Goal: Check status: Check status

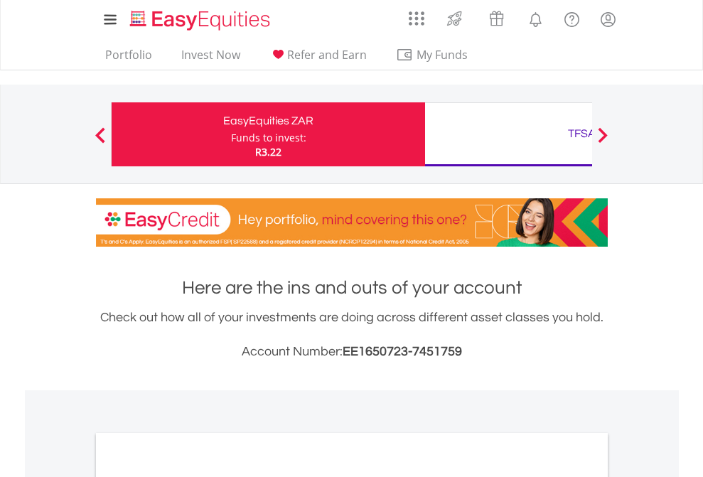
click at [231, 134] on div "Funds to invest:" at bounding box center [268, 138] width 75 height 14
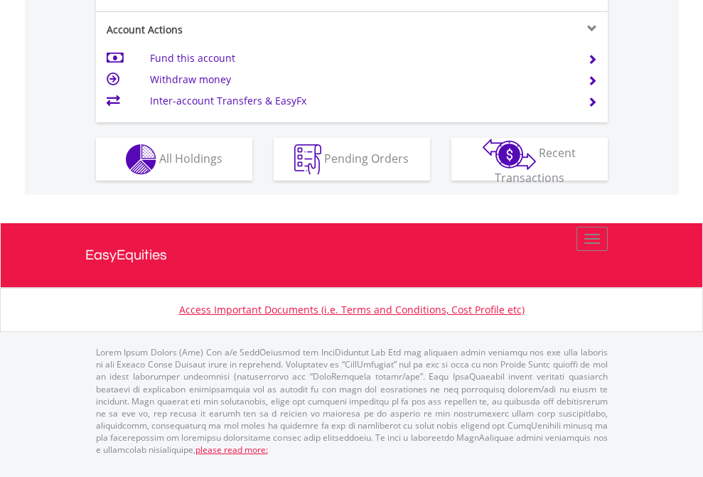
scroll to position [1390, 0]
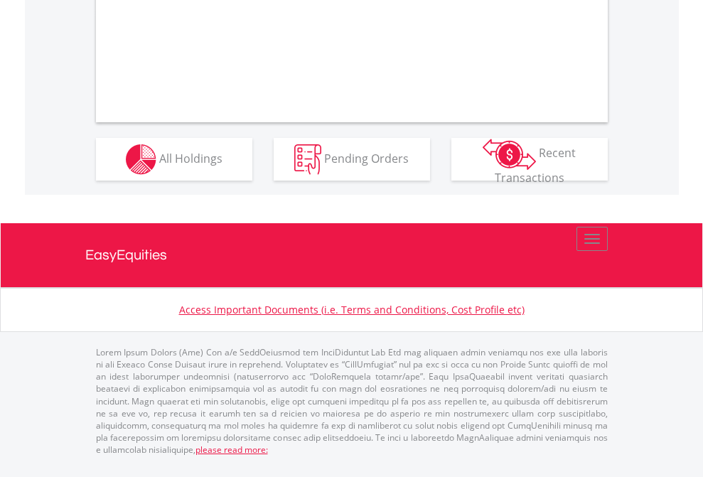
click at [159, 166] on span "All Holdings" at bounding box center [190, 158] width 63 height 16
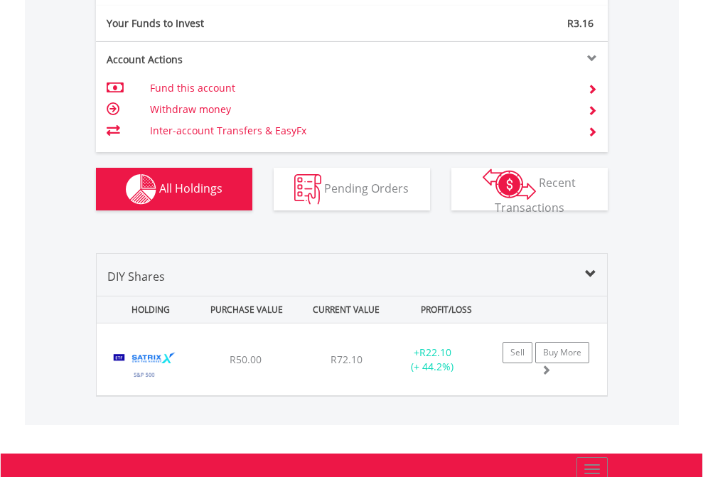
scroll to position [1580, 0]
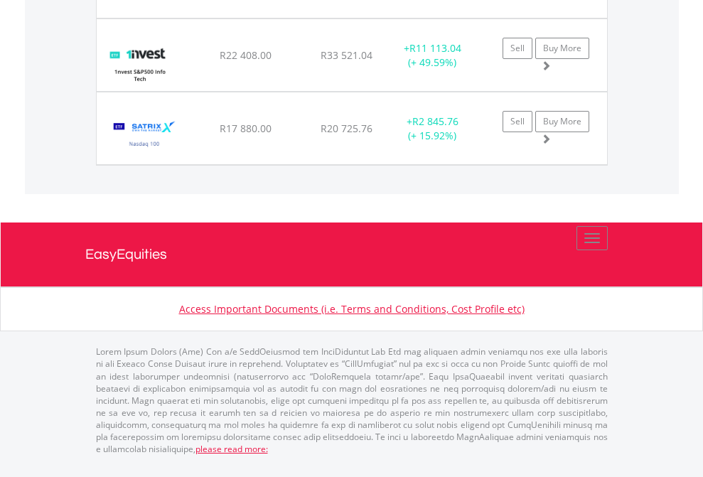
scroll to position [1638, 0]
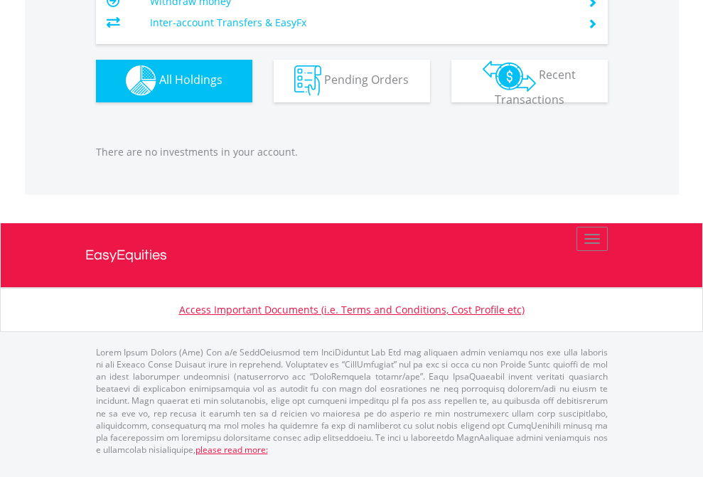
scroll to position [136, 223]
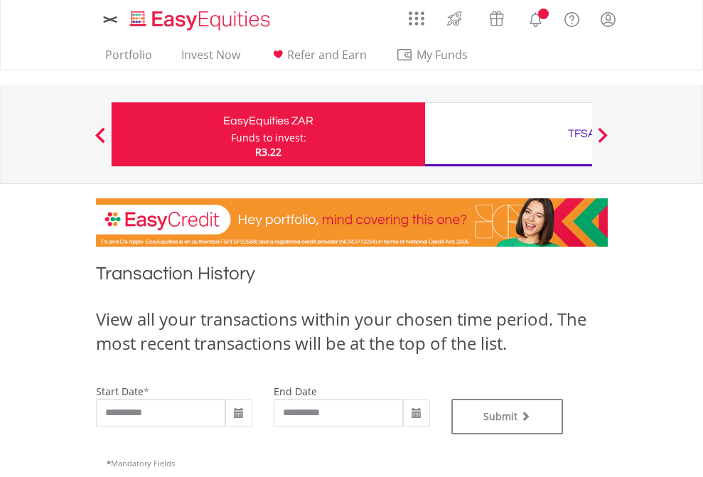
type input "**********"
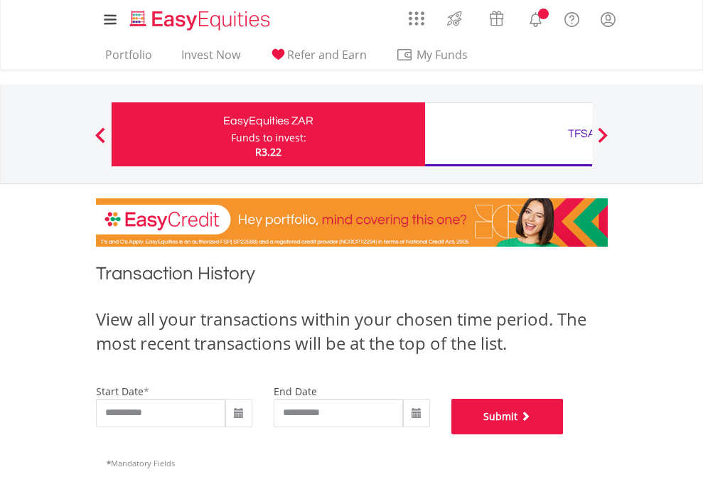
click at [563, 434] on button "Submit" at bounding box center [507, 417] width 112 height 36
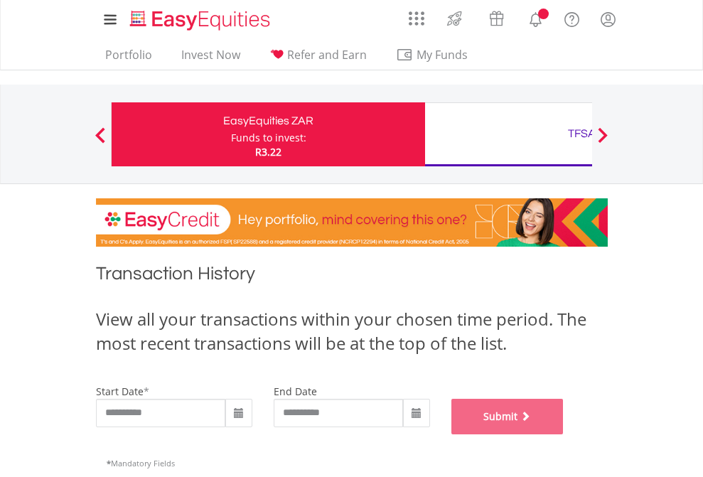
scroll to position [576, 0]
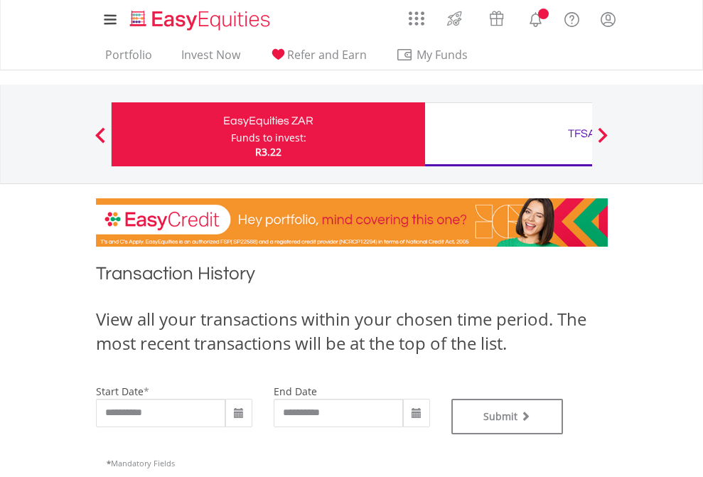
click at [508, 134] on div "TFSA" at bounding box center [581, 134] width 296 height 20
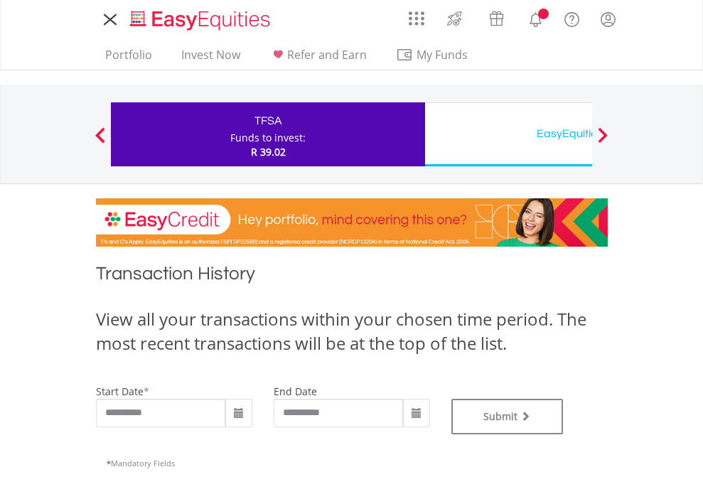
type input "**********"
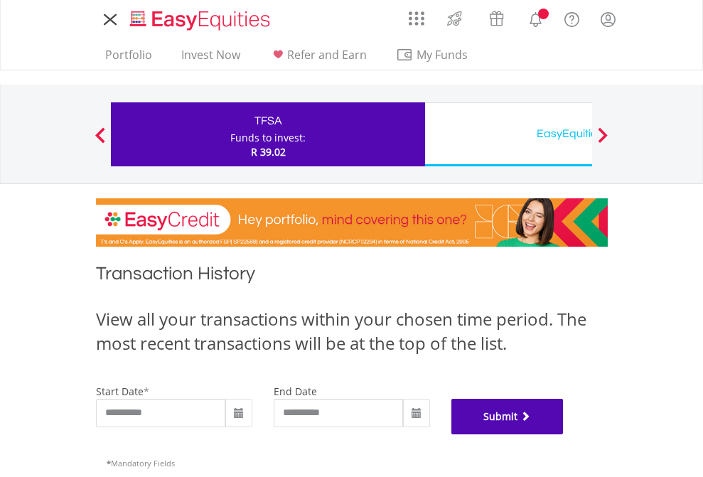
click at [563, 434] on button "Submit" at bounding box center [507, 417] width 112 height 36
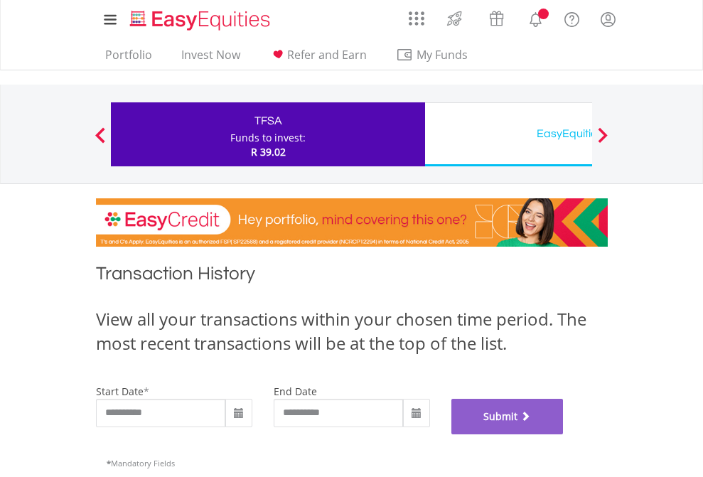
scroll to position [576, 0]
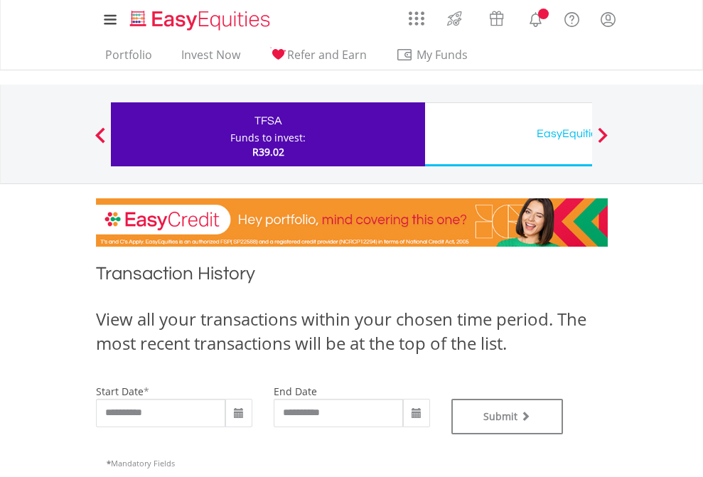
click at [508, 134] on div "EasyEquities USD" at bounding box center [581, 134] width 296 height 20
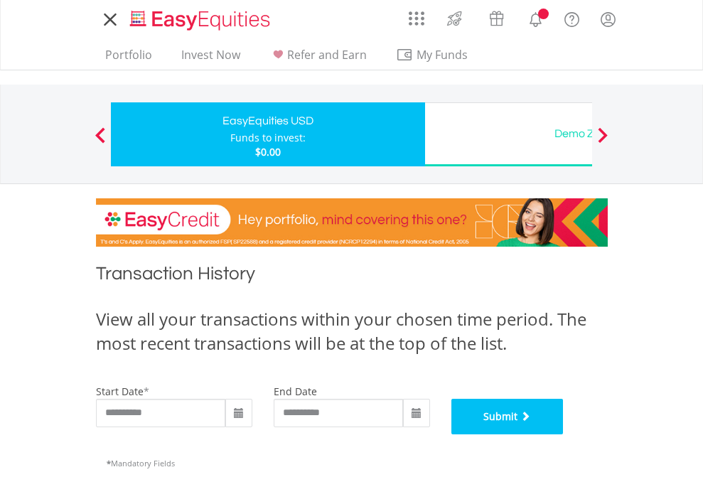
click at [563, 434] on button "Submit" at bounding box center [507, 417] width 112 height 36
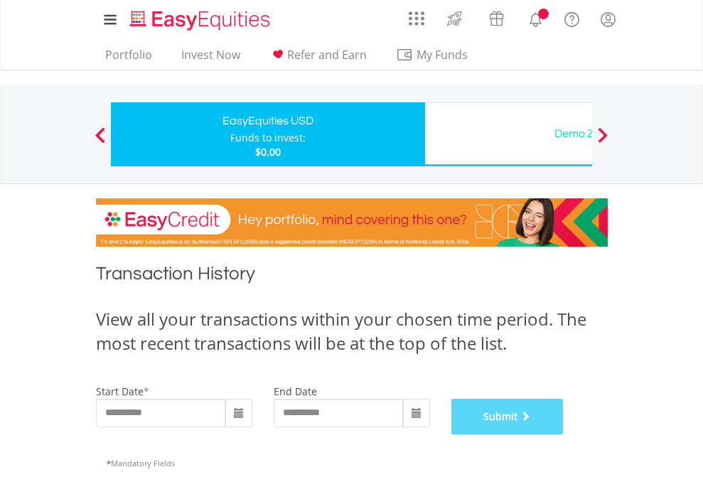
scroll to position [576, 0]
